Goal: Task Accomplishment & Management: Complete application form

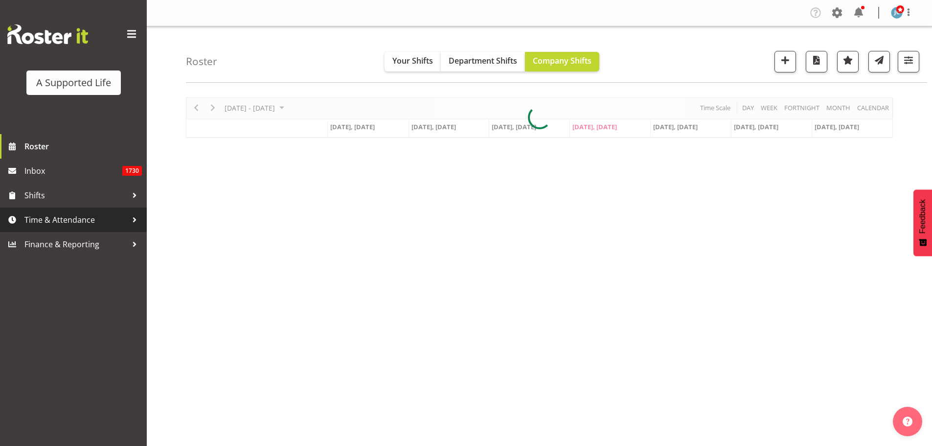
click at [61, 217] on span "Time & Attendance" at bounding box center [75, 219] width 103 height 15
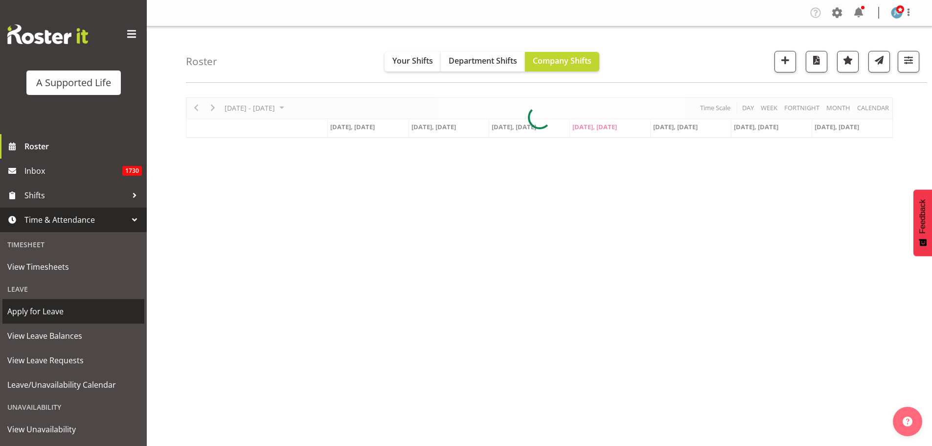
click at [89, 314] on span "Apply for Leave" at bounding box center [73, 311] width 132 height 15
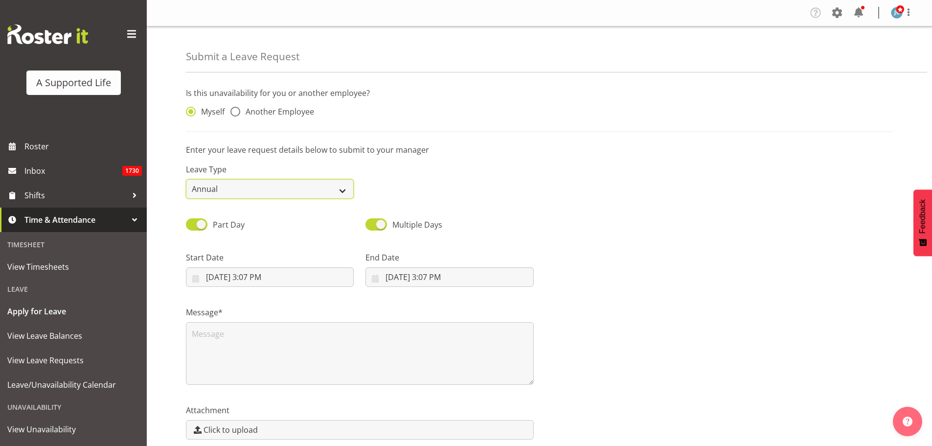
click at [240, 196] on select "Annual Sick Bereavement Domestic Violence Parental Jury Service Day In Lieu Oth…" at bounding box center [270, 189] width 168 height 20
select select "Bereavement"
click at [186, 179] on select "Annual Sick Bereavement Domestic Violence Parental Jury Service Day In Lieu Oth…" at bounding box center [270, 189] width 168 height 20
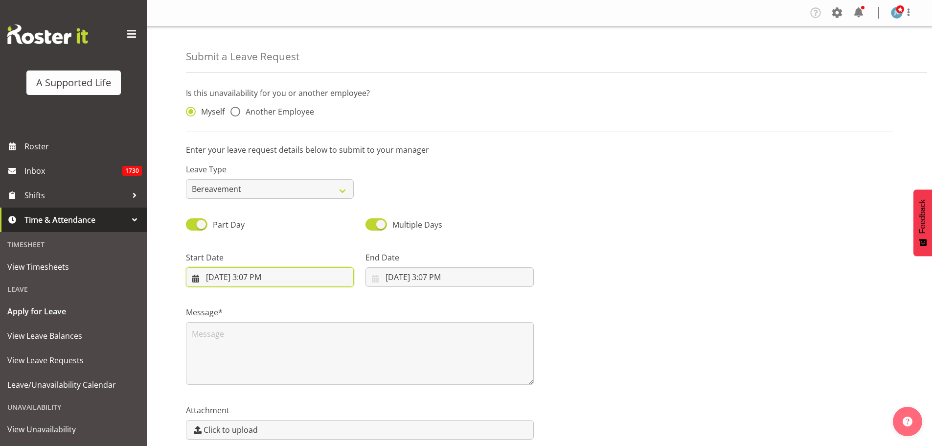
click at [312, 277] on input "8/21/2025, 3:07 PM" at bounding box center [270, 277] width 168 height 20
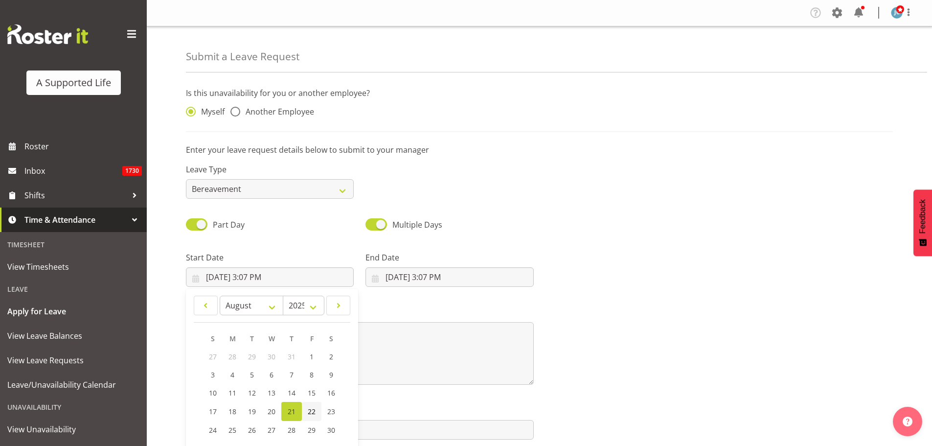
click at [311, 414] on span "22" at bounding box center [312, 410] width 8 height 9
type input "8/22/2025, 3:07 PM"
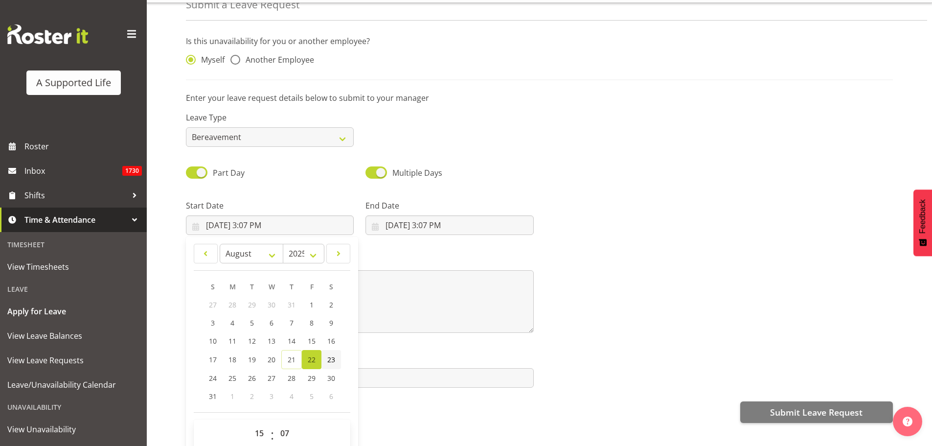
scroll to position [44, 0]
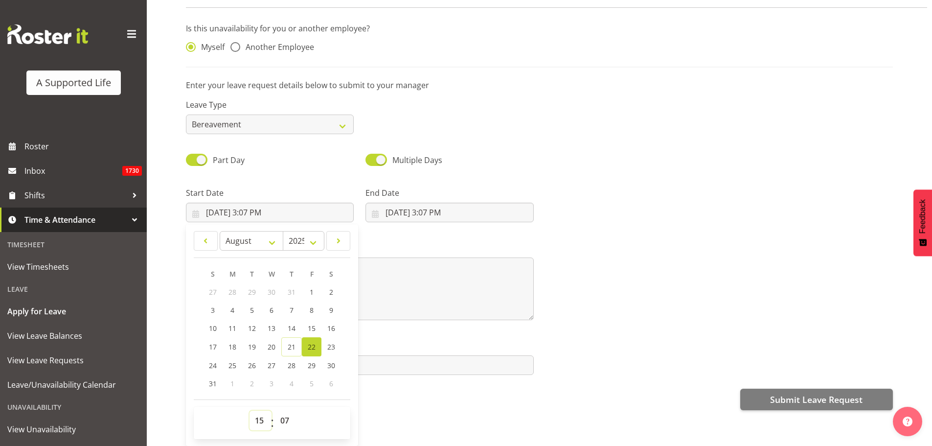
click at [261, 414] on select "00 01 02 03 04 05 06 07 08 09 10 11 12 13 14 15 16 17 18 19 20 21 22 23" at bounding box center [260, 420] width 22 height 20
select select "12"
click at [249, 410] on select "00 01 02 03 04 05 06 07 08 09 10 11 12 13 14 15 16 17 18 19 20 21 22 23" at bounding box center [260, 420] width 22 height 20
type input "8/22/2025, 12:07 PM"
click at [288, 410] on select "00 01 02 03 04 05 06 07 08 09 10 11 12 13 14 15 16 17 18 19 20 21 22 23 24 25 2…" at bounding box center [286, 420] width 22 height 20
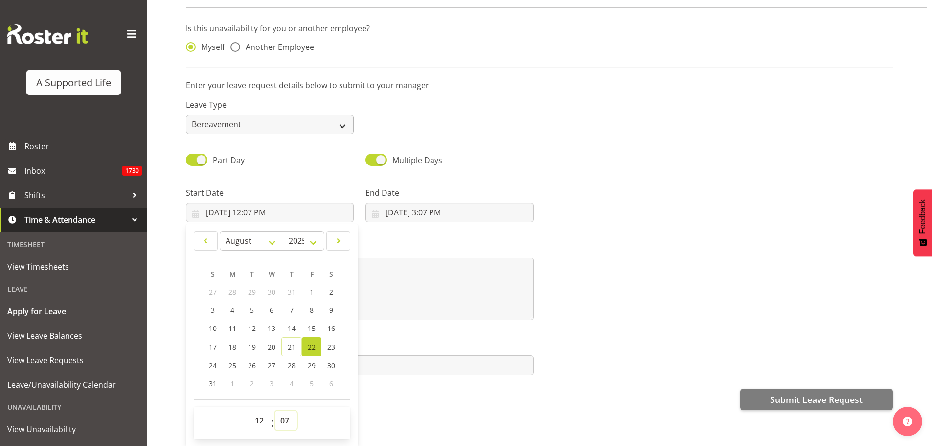
select select "0"
click at [275, 410] on select "00 01 02 03 04 05 06 07 08 09 10 11 12 13 14 15 16 17 18 19 20 21 22 23 24 25 2…" at bounding box center [286, 420] width 22 height 20
type input "8/22/2025, 12:00 PM"
click at [283, 187] on label "Start Date" at bounding box center [270, 193] width 168 height 12
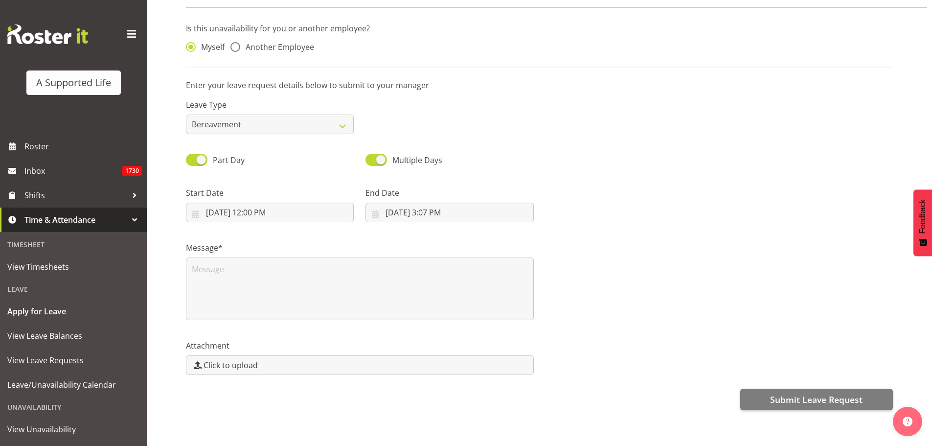
scroll to position [0, 0]
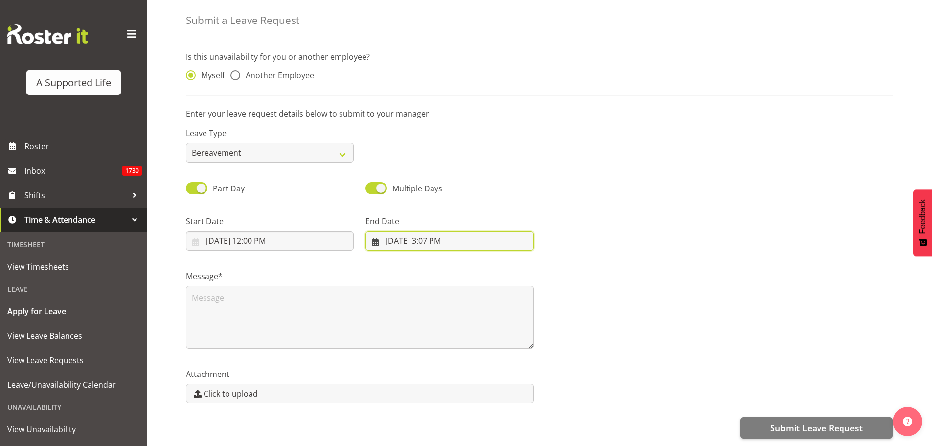
click at [393, 236] on input "8/21/2025, 3:07 PM" at bounding box center [449, 241] width 168 height 20
click at [481, 370] on link "22" at bounding box center [491, 374] width 20 height 19
type input "8/22/2025, 3:07 PM"
click at [588, 313] on div "Message*" at bounding box center [539, 305] width 719 height 98
click at [436, 231] on input "8/22/2025, 3:07 PM" at bounding box center [449, 241] width 168 height 20
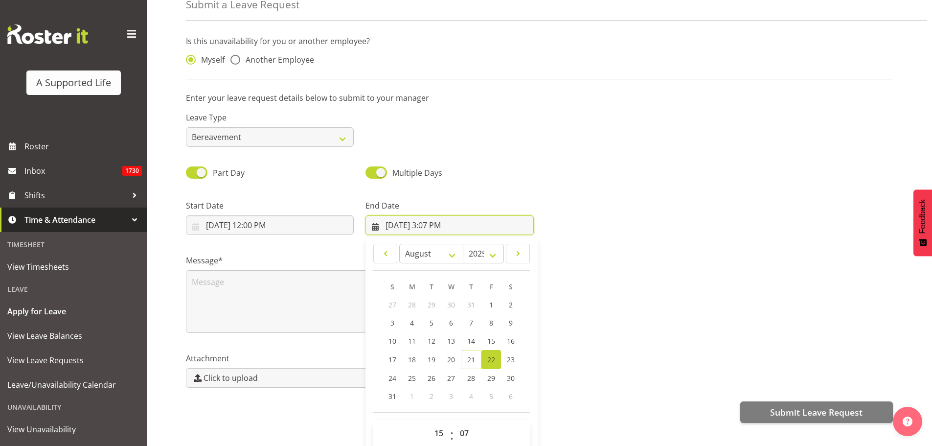
scroll to position [28, 0]
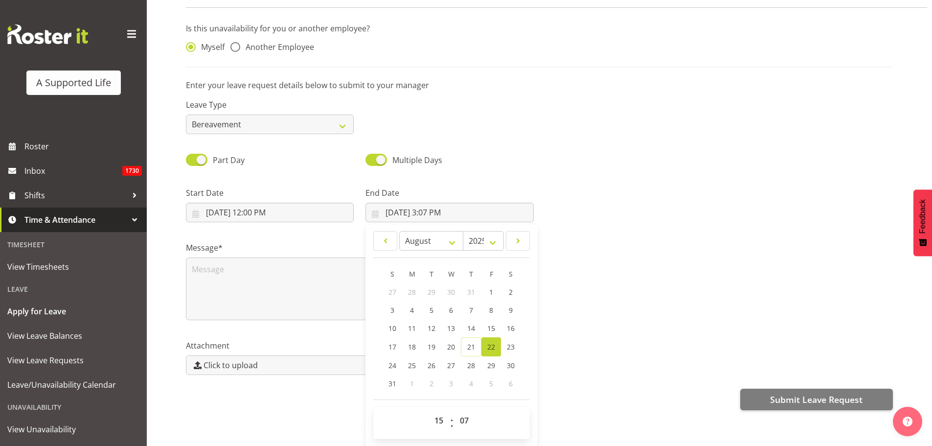
click at [425, 410] on div "00 01 02 03 04 05 06 07 08 09 10 11 12 13 14 15 16 17 18 19 20 21 22 23 : 00 01…" at bounding box center [451, 422] width 157 height 24
click at [432, 411] on select "00 01 02 03 04 05 06 07 08 09 10 11 12 13 14 15 16 17 18 19 20 21 22 23" at bounding box center [440, 420] width 22 height 20
select select "17"
click at [429, 410] on select "00 01 02 03 04 05 06 07 08 09 10 11 12 13 14 15 16 17 18 19 20 21 22 23" at bounding box center [440, 420] width 22 height 20
type input "8/22/2025, 5:07 PM"
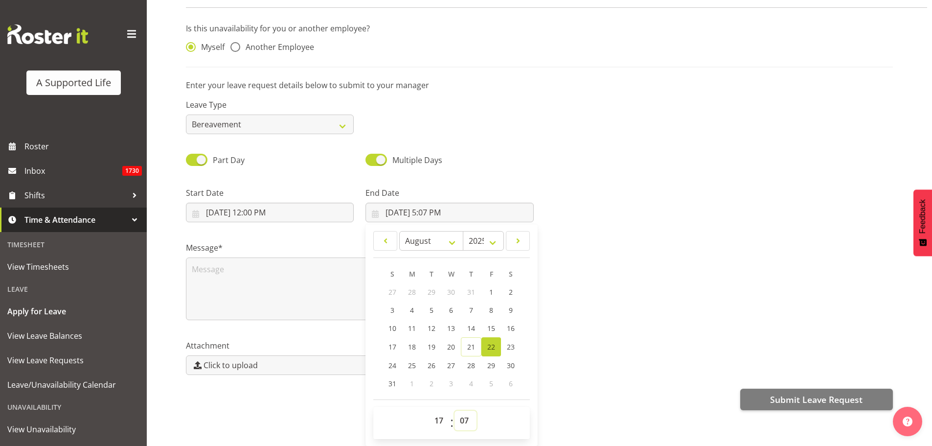
click at [463, 416] on select "00 01 02 03 04 05 06 07 08 09 10 11 12 13 14 15 16 17 18 19 20 21 22 23 24 25 2…" at bounding box center [465, 420] width 22 height 20
select select "0"
click at [454, 410] on select "00 01 02 03 04 05 06 07 08 09 10 11 12 13 14 15 16 17 18 19 20 21 22 23 24 25 2…" at bounding box center [465, 420] width 22 height 20
type input "8/22/2025, 5:00 PM"
click at [513, 145] on div "Multiple Days" at bounding box center [450, 156] width 180 height 33
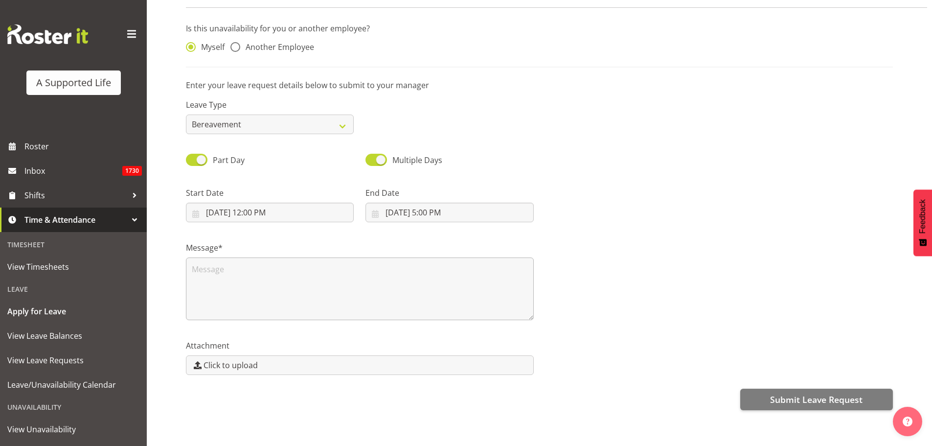
scroll to position [0, 0]
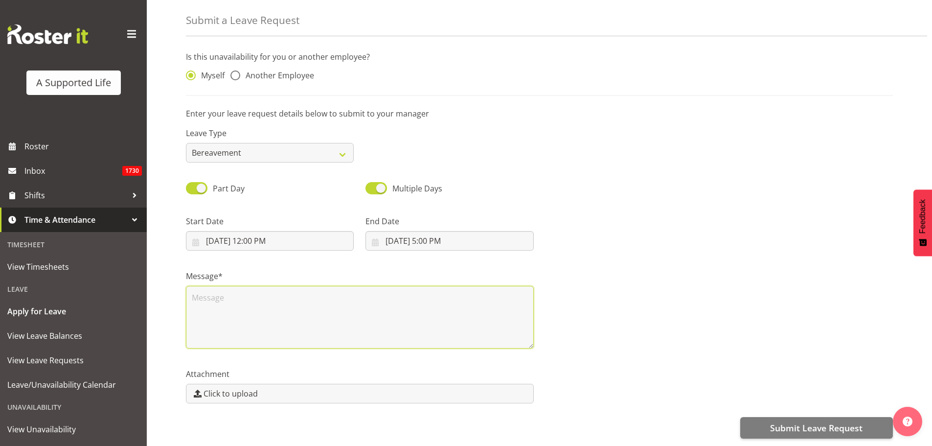
click at [404, 334] on textarea at bounding box center [360, 317] width 348 height 63
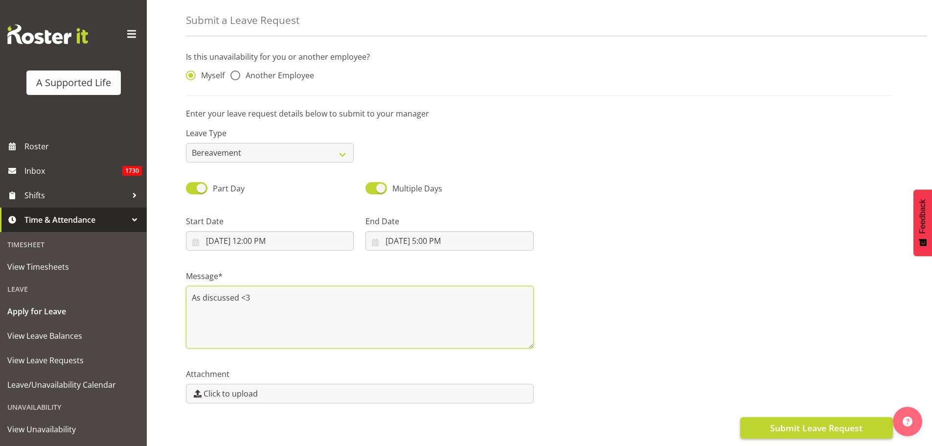
type textarea "As discussed <3"
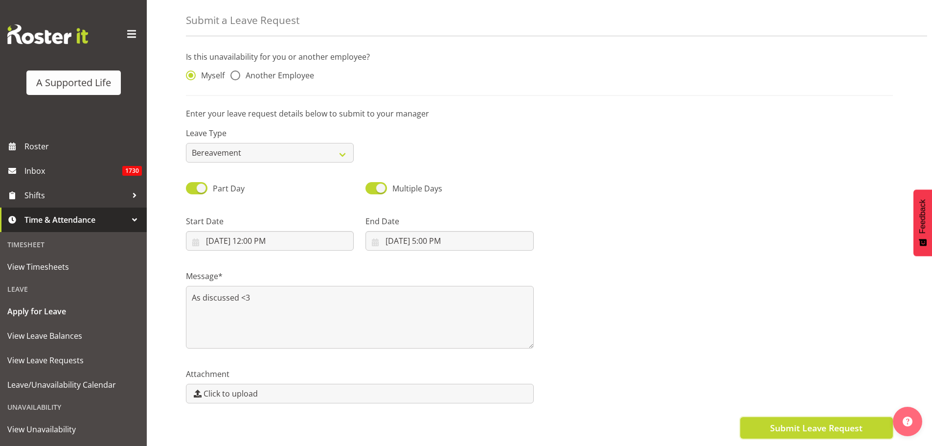
click at [809, 421] on span "Submit Leave Request" at bounding box center [816, 427] width 92 height 13
